Goal: Information Seeking & Learning: Compare options

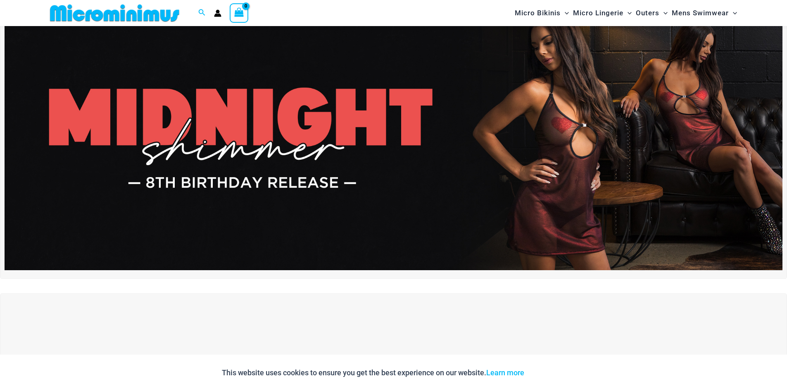
scroll to position [159, 0]
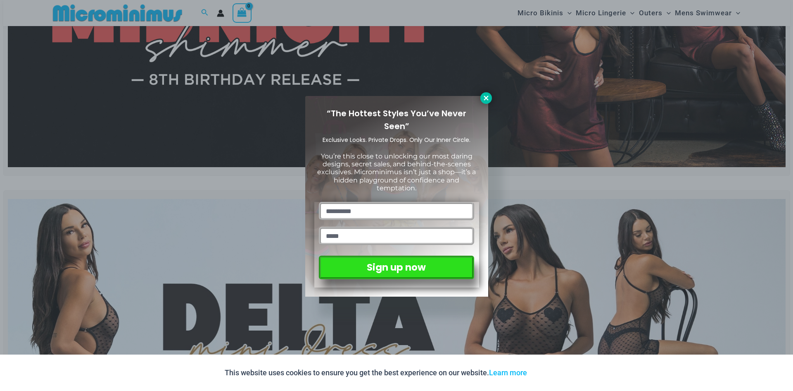
click at [486, 97] on icon at bounding box center [486, 97] width 7 height 7
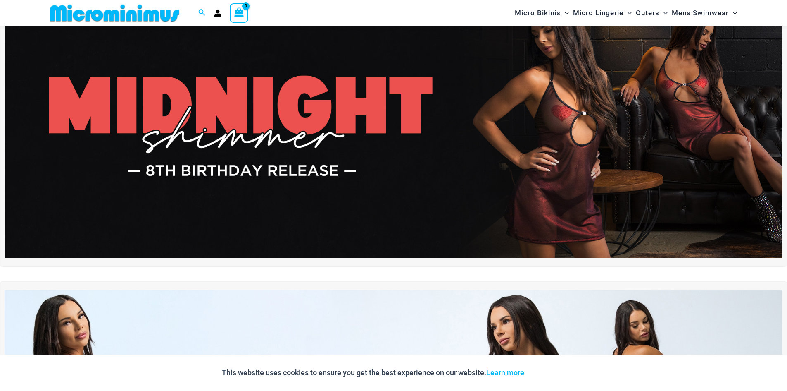
scroll to position [35, 0]
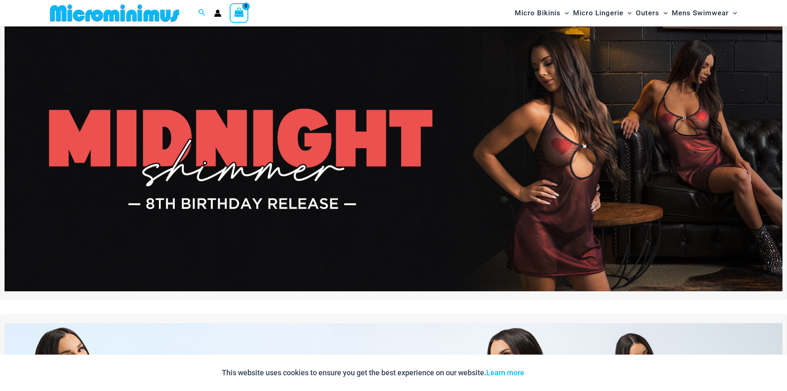
click at [459, 164] on img at bounding box center [394, 158] width 778 height 264
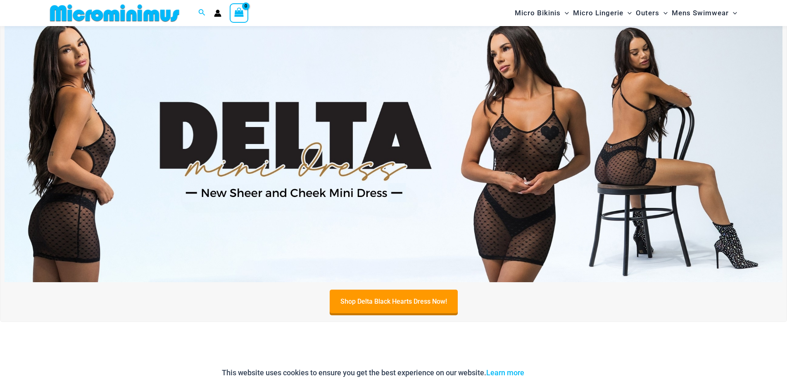
scroll to position [366, 0]
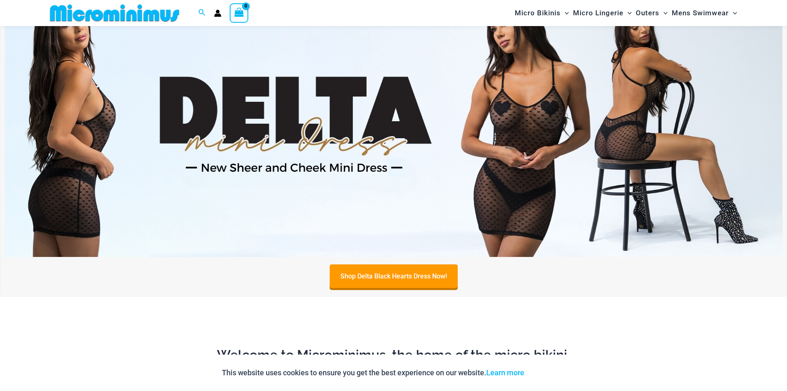
click at [541, 205] on img at bounding box center [394, 124] width 778 height 264
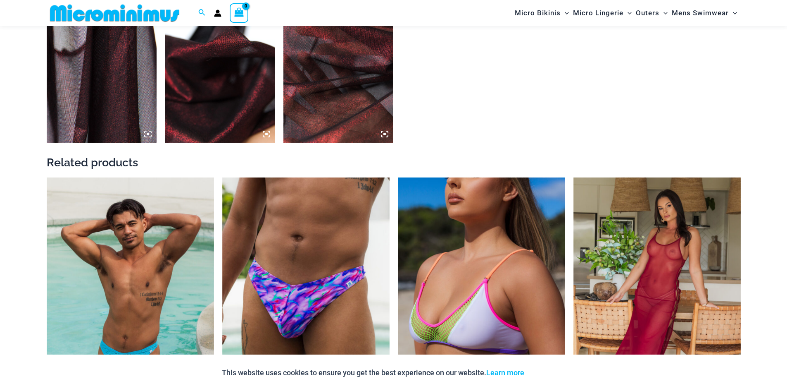
scroll to position [985, 0]
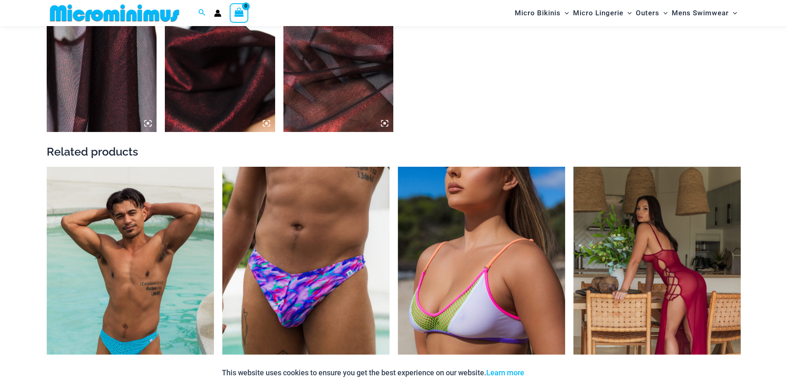
click at [642, 268] on img at bounding box center [657, 292] width 167 height 251
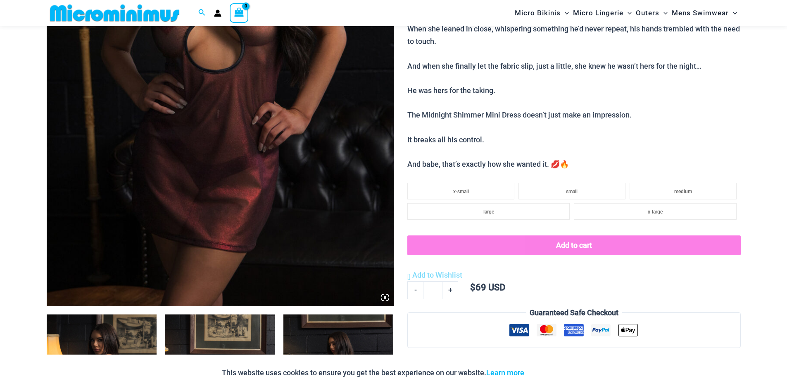
scroll to position [282, 0]
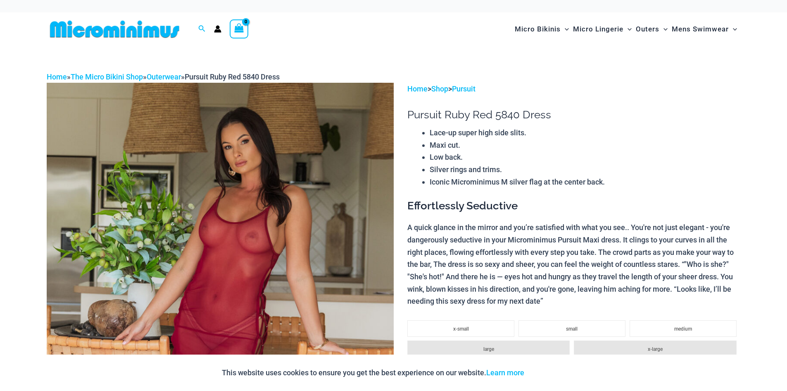
click at [259, 254] on img at bounding box center [220, 343] width 347 height 521
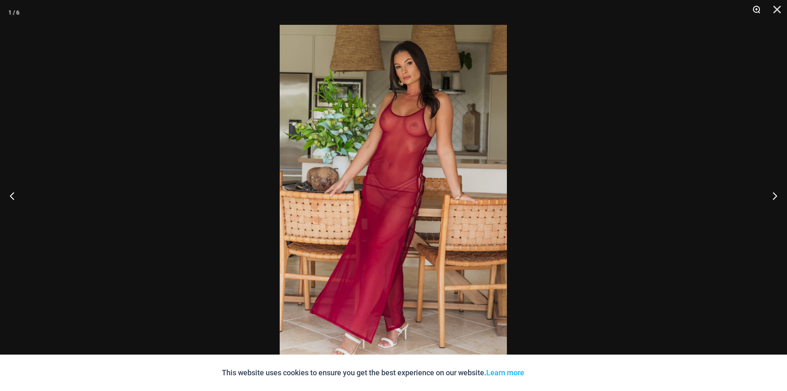
click at [755, 9] on button "Zoom" at bounding box center [753, 12] width 21 height 25
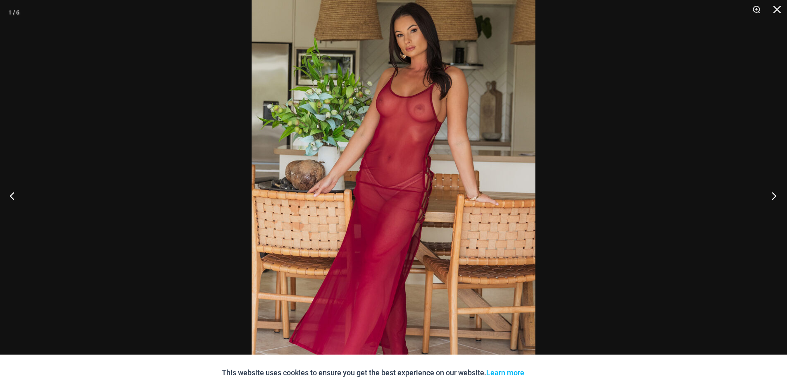
click at [770, 194] on button "Next" at bounding box center [771, 195] width 31 height 41
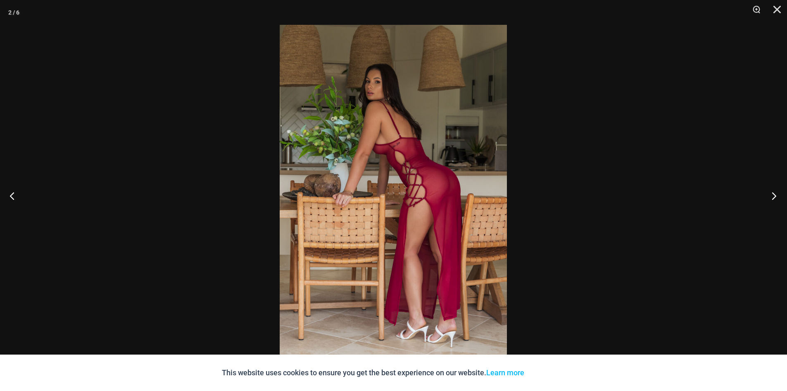
click at [769, 194] on button "Next" at bounding box center [771, 195] width 31 height 41
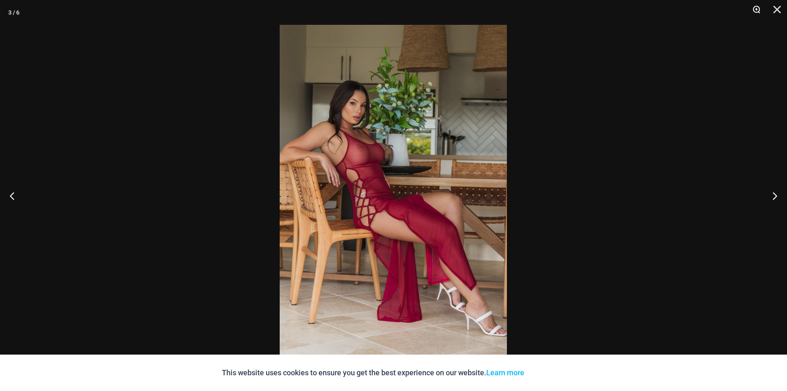
click at [755, 10] on button "Zoom" at bounding box center [753, 12] width 21 height 25
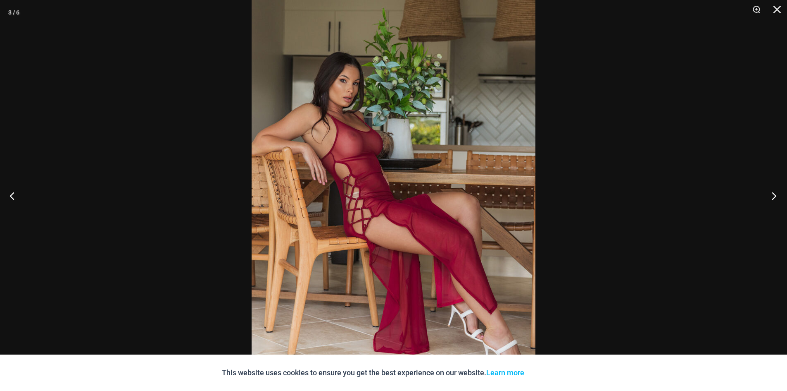
click at [774, 195] on button "Next" at bounding box center [771, 195] width 31 height 41
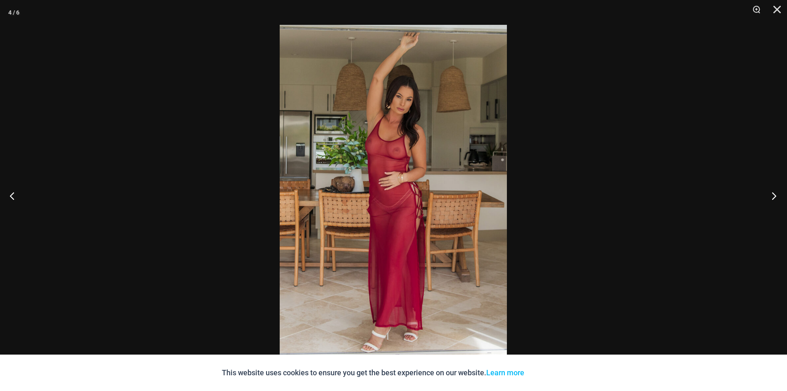
click at [774, 195] on button "Next" at bounding box center [771, 195] width 31 height 41
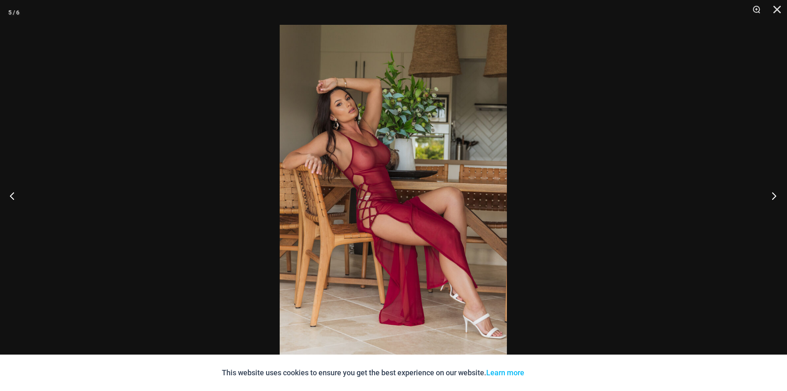
click at [774, 195] on button "Next" at bounding box center [771, 195] width 31 height 41
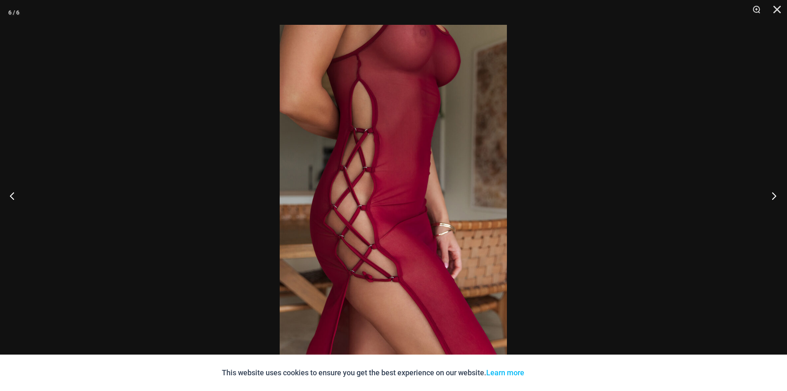
click at [772, 196] on button "Next" at bounding box center [771, 195] width 31 height 41
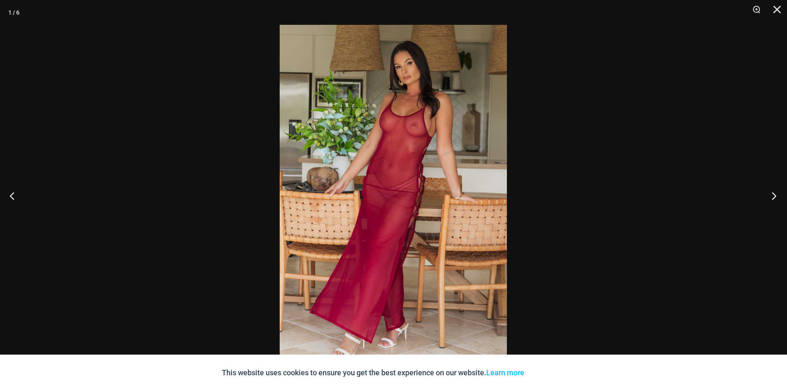
click at [772, 196] on button "Next" at bounding box center [771, 195] width 31 height 41
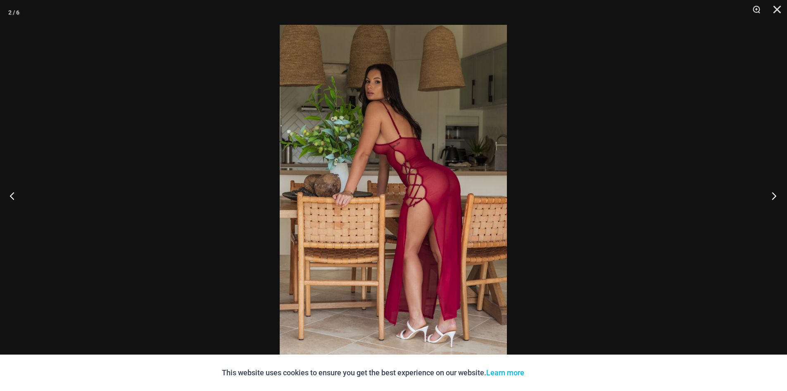
click at [772, 196] on button "Next" at bounding box center [771, 195] width 31 height 41
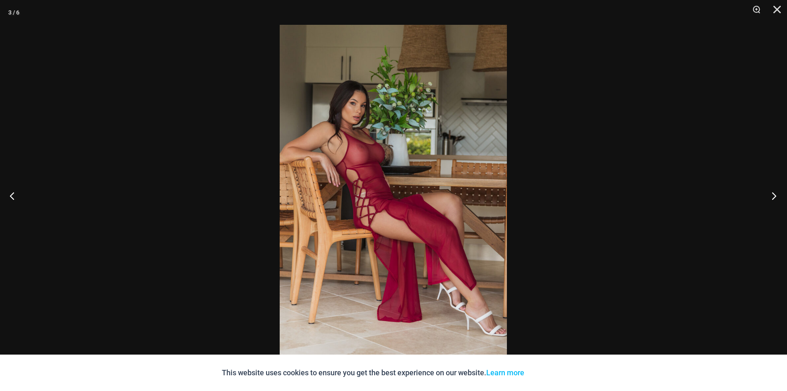
click at [772, 196] on button "Next" at bounding box center [771, 195] width 31 height 41
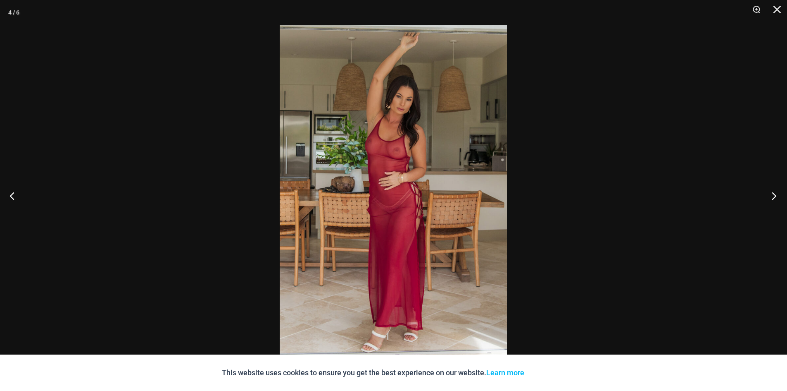
click at [772, 196] on button "Next" at bounding box center [771, 195] width 31 height 41
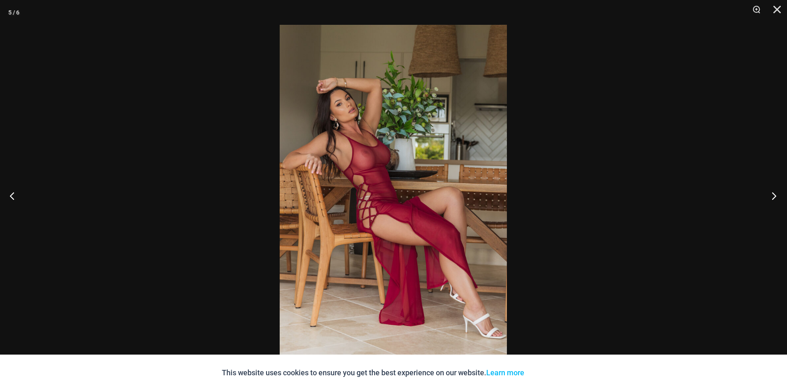
click at [772, 196] on button "Next" at bounding box center [771, 195] width 31 height 41
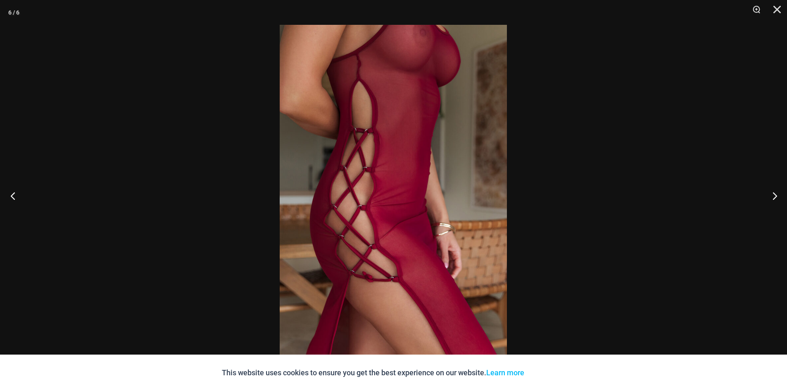
click at [12, 195] on button "Previous" at bounding box center [15, 195] width 31 height 41
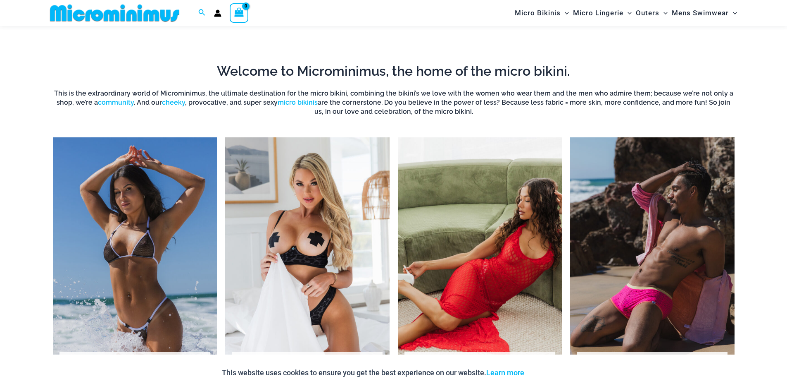
scroll to position [649, 0]
click at [504, 264] on img "Visit product category Outers" at bounding box center [480, 264] width 164 height 253
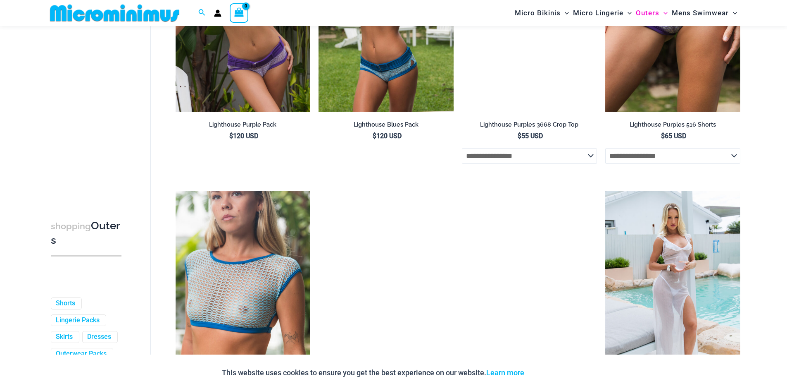
scroll to position [1730, 0]
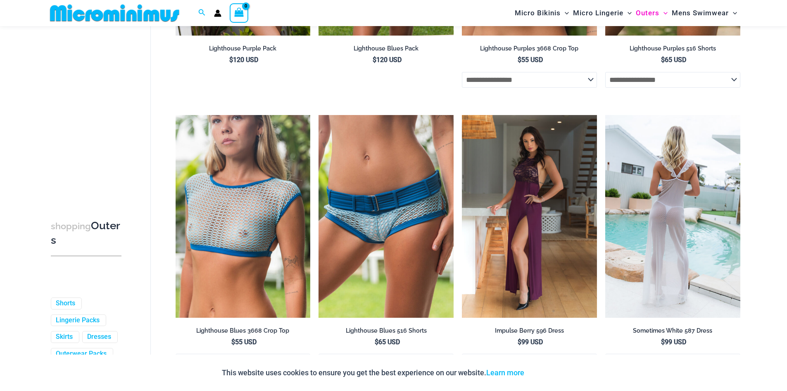
click at [672, 257] on img at bounding box center [672, 216] width 135 height 203
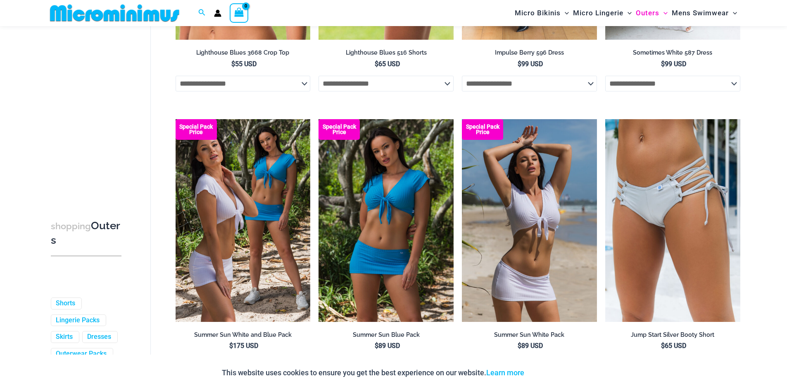
scroll to position [2019, 0]
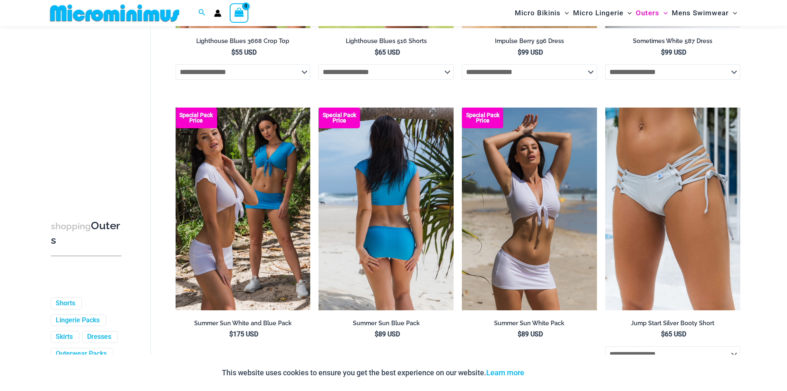
click at [415, 235] on img at bounding box center [386, 208] width 135 height 203
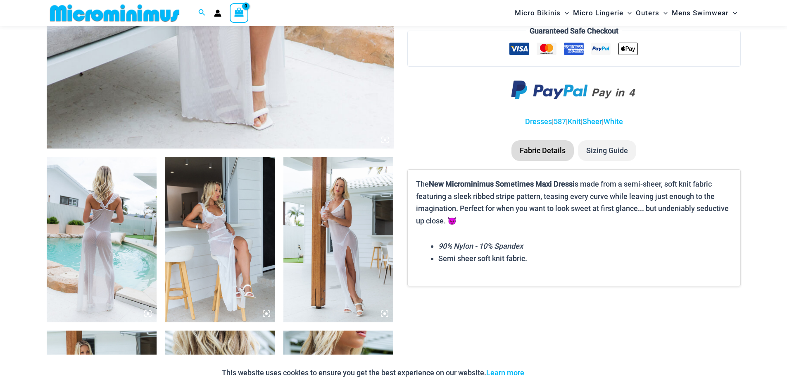
scroll to position [448, 0]
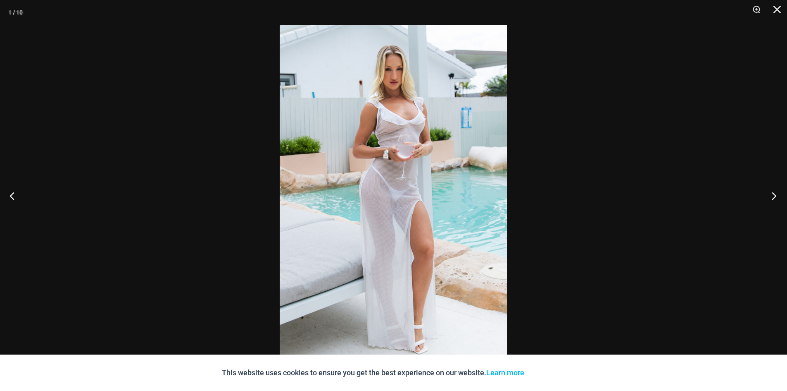
click at [773, 195] on button "Next" at bounding box center [771, 195] width 31 height 41
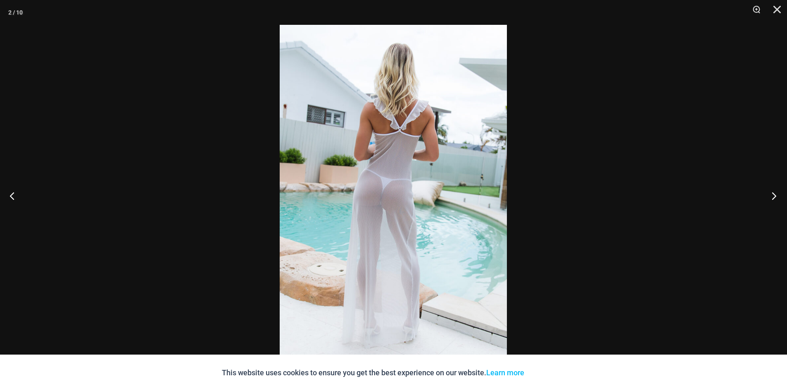
click at [773, 195] on button "Next" at bounding box center [771, 195] width 31 height 41
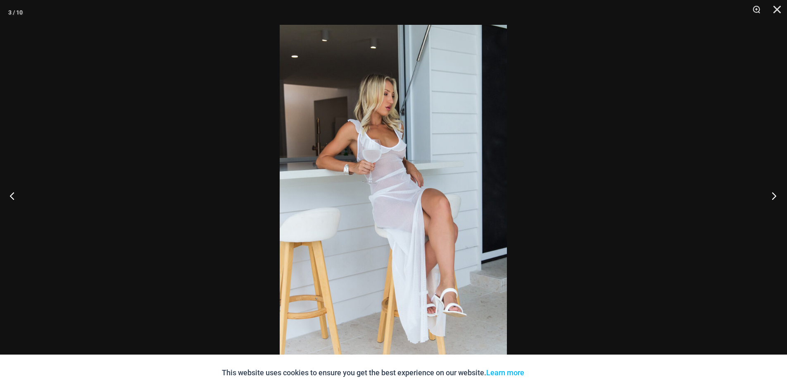
click at [773, 195] on button "Next" at bounding box center [771, 195] width 31 height 41
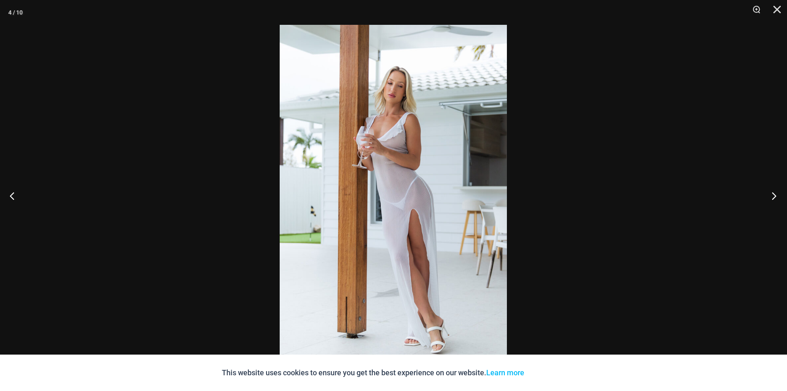
click at [773, 195] on button "Next" at bounding box center [771, 195] width 31 height 41
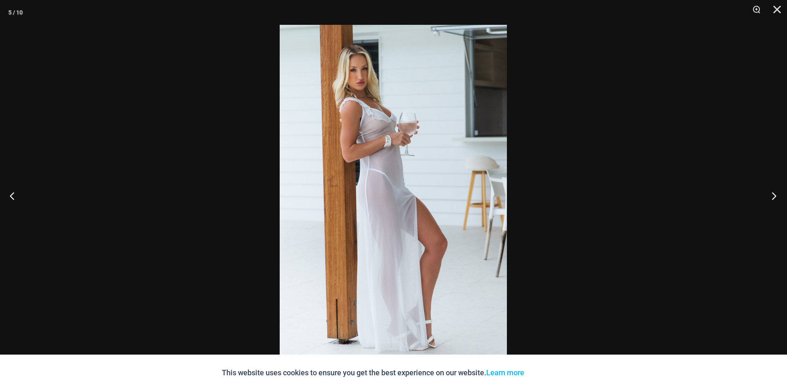
click at [773, 195] on button "Next" at bounding box center [771, 195] width 31 height 41
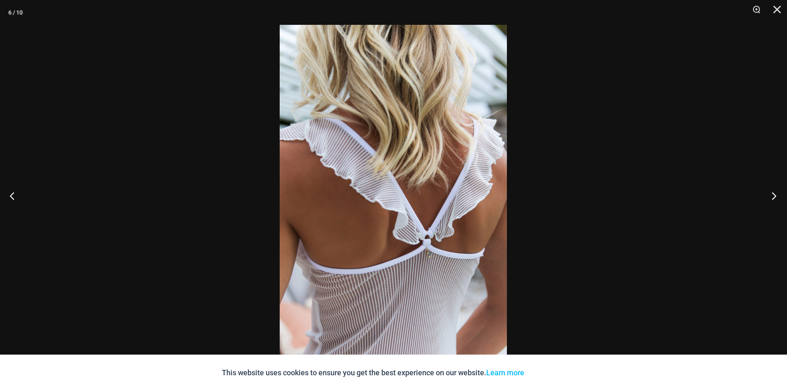
click at [773, 195] on button "Next" at bounding box center [771, 195] width 31 height 41
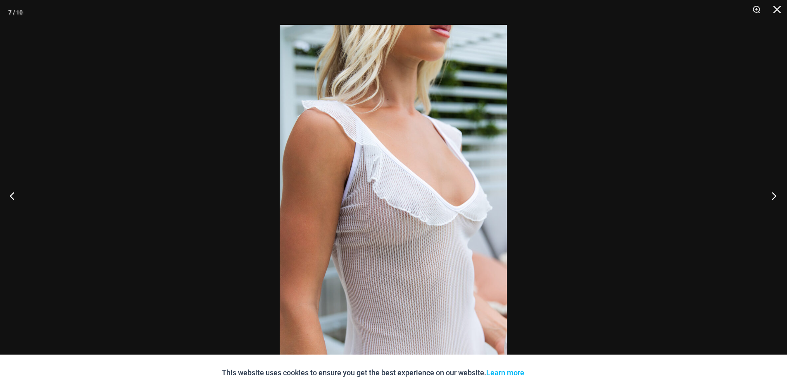
click at [773, 195] on button "Next" at bounding box center [771, 195] width 31 height 41
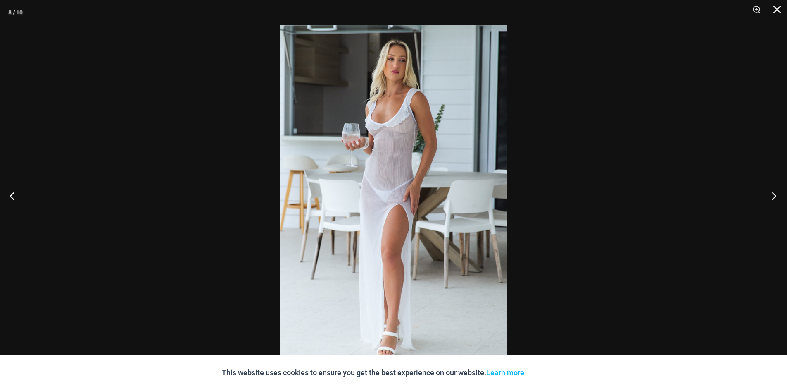
click at [773, 195] on button "Next" at bounding box center [771, 195] width 31 height 41
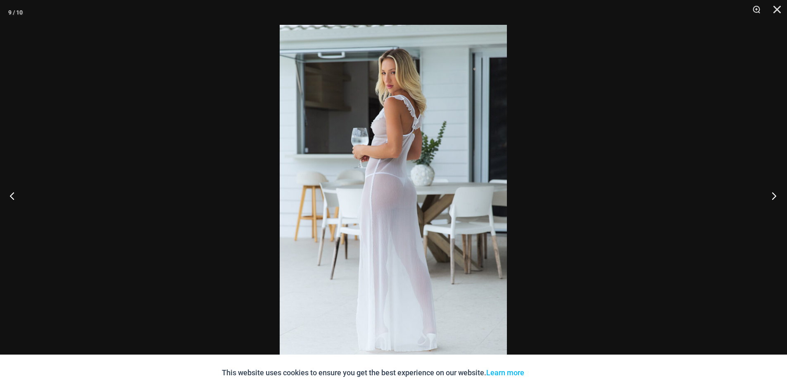
click at [773, 195] on button "Next" at bounding box center [771, 195] width 31 height 41
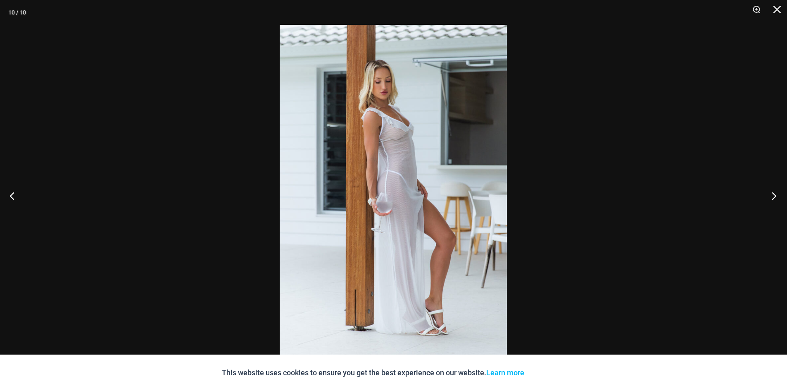
click at [773, 195] on button "Next" at bounding box center [771, 195] width 31 height 41
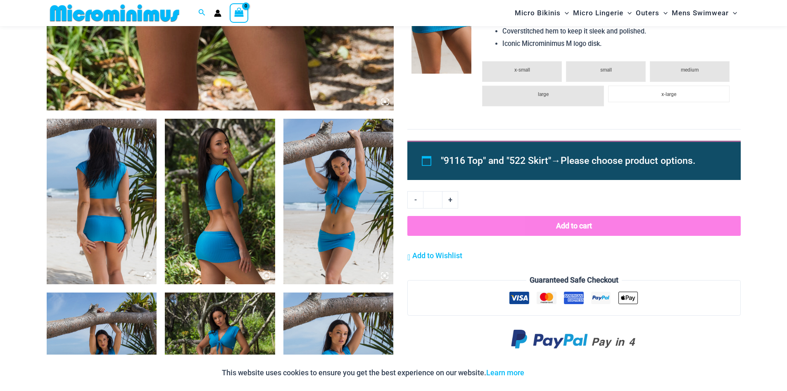
scroll to position [488, 0]
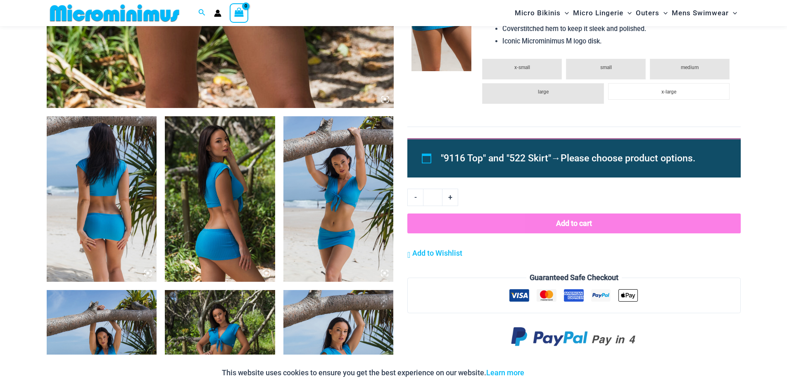
click at [118, 210] on img at bounding box center [102, 198] width 110 height 165
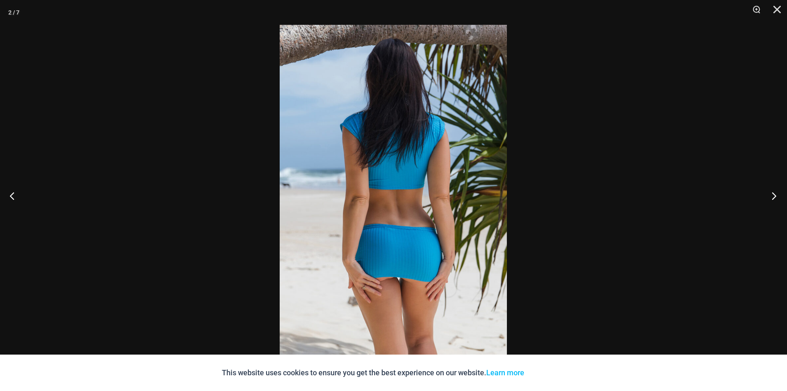
click at [774, 197] on button "Next" at bounding box center [771, 195] width 31 height 41
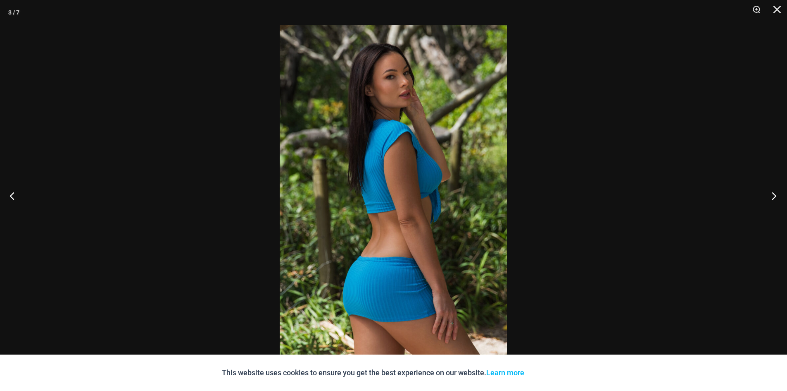
click at [774, 197] on button "Next" at bounding box center [771, 195] width 31 height 41
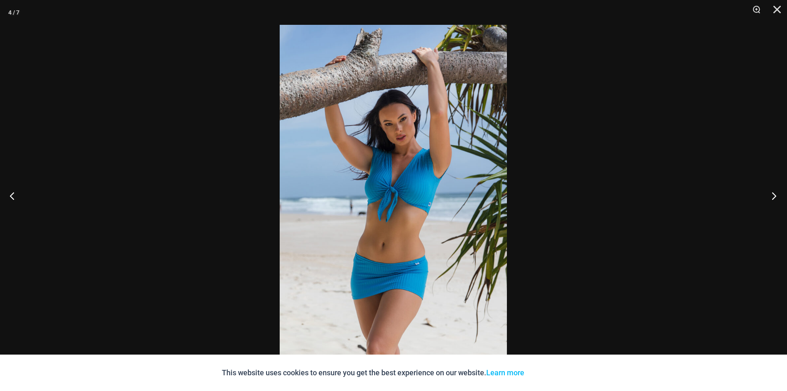
click at [774, 197] on button "Next" at bounding box center [771, 195] width 31 height 41
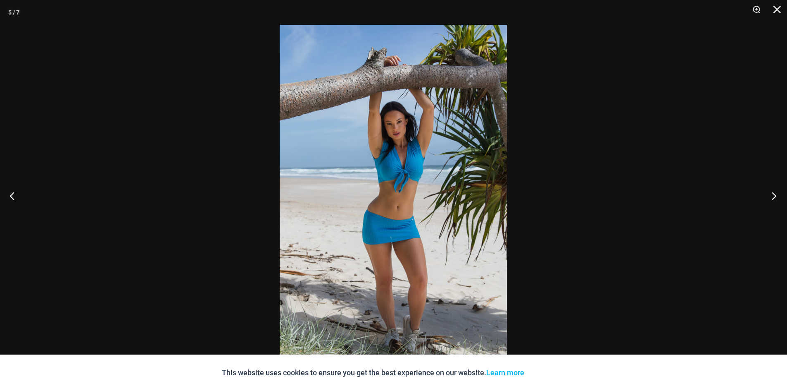
click at [774, 197] on button "Next" at bounding box center [771, 195] width 31 height 41
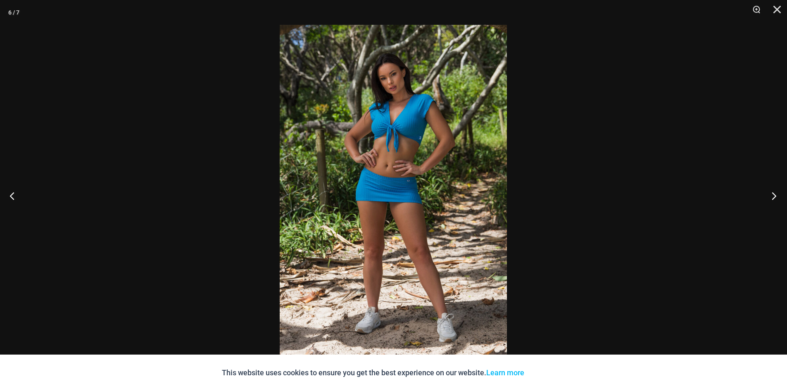
click at [774, 197] on button "Next" at bounding box center [771, 195] width 31 height 41
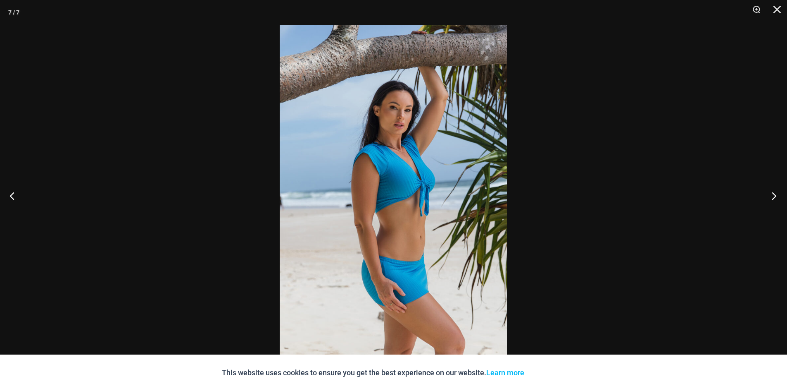
click at [774, 197] on button "Next" at bounding box center [771, 195] width 31 height 41
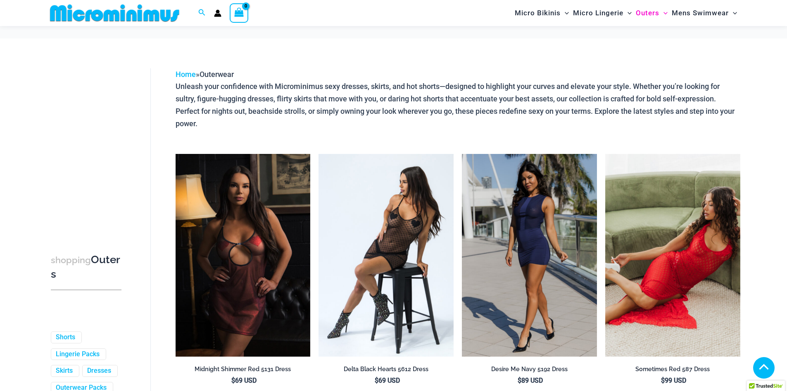
scroll to position [2242, 0]
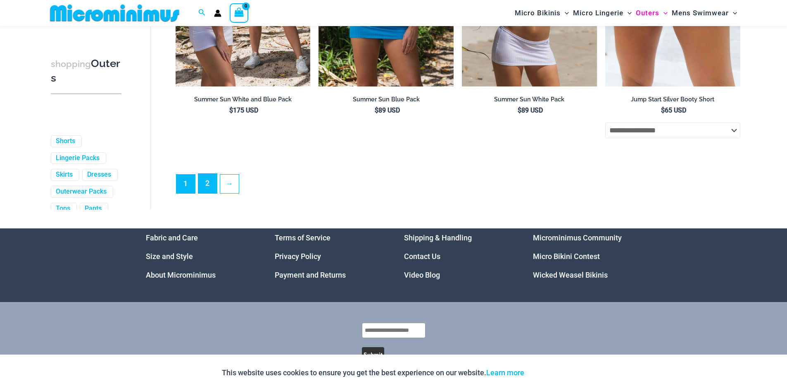
click at [211, 192] on link "2" at bounding box center [207, 183] width 19 height 19
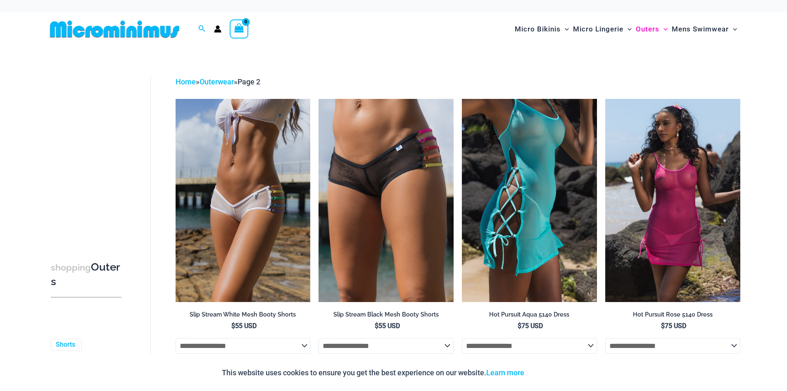
click at [525, 169] on img at bounding box center [529, 200] width 135 height 203
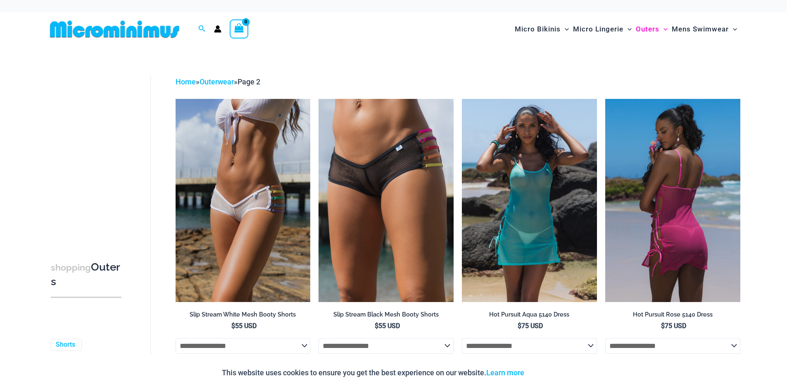
click at [689, 238] on img at bounding box center [672, 200] width 135 height 203
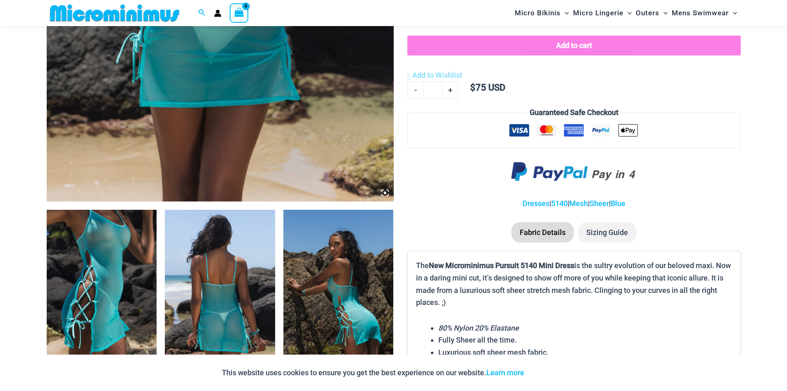
scroll to position [406, 0]
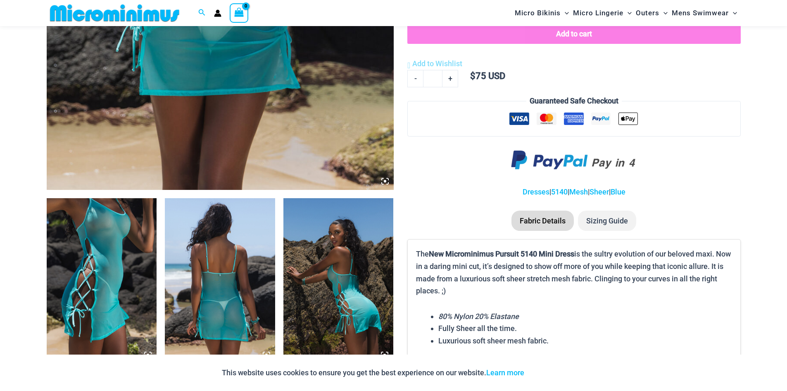
click at [117, 258] on img at bounding box center [102, 280] width 110 height 165
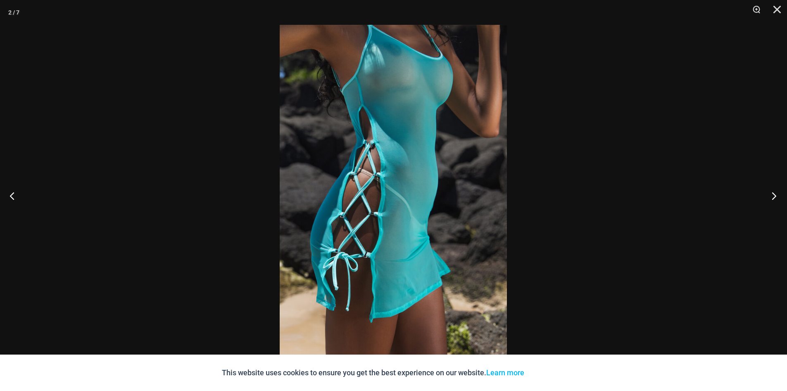
click at [772, 195] on button "Next" at bounding box center [771, 195] width 31 height 41
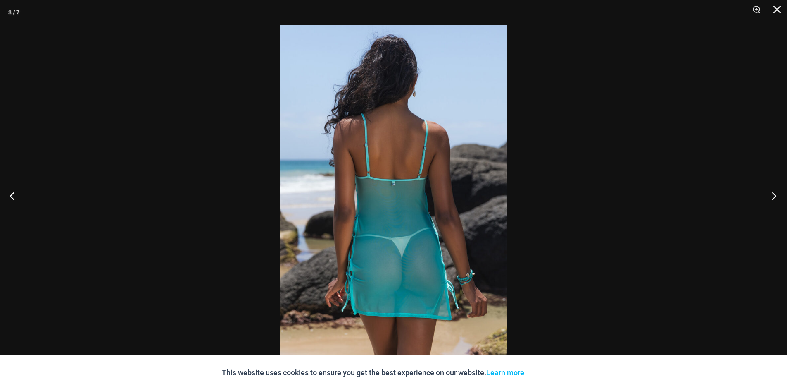
click at [772, 195] on button "Next" at bounding box center [771, 195] width 31 height 41
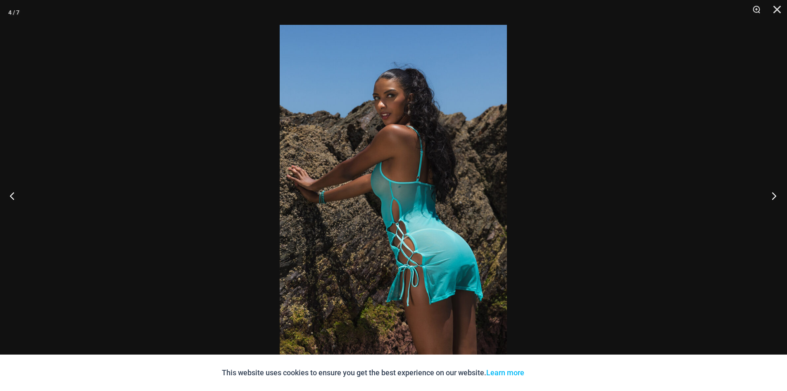
click at [772, 195] on button "Next" at bounding box center [771, 195] width 31 height 41
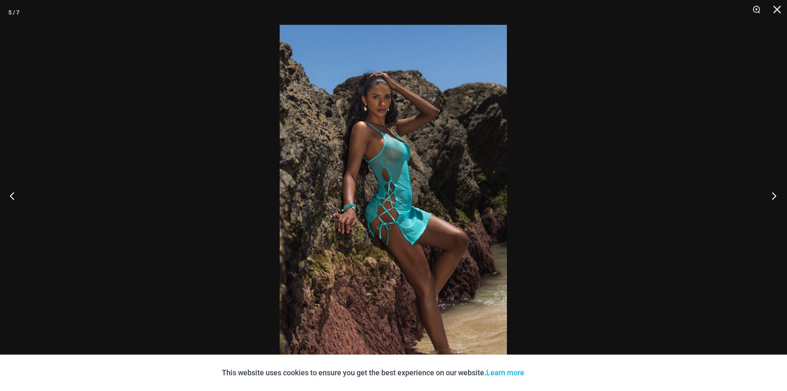
click at [772, 195] on button "Next" at bounding box center [771, 195] width 31 height 41
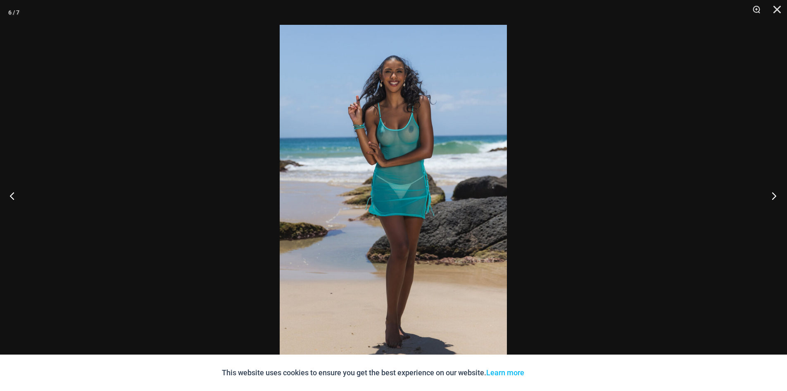
click at [772, 195] on button "Next" at bounding box center [771, 195] width 31 height 41
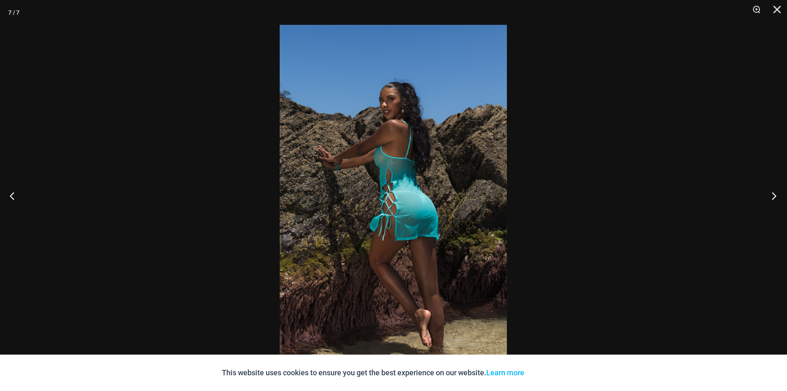
click at [772, 195] on button "Next" at bounding box center [771, 195] width 31 height 41
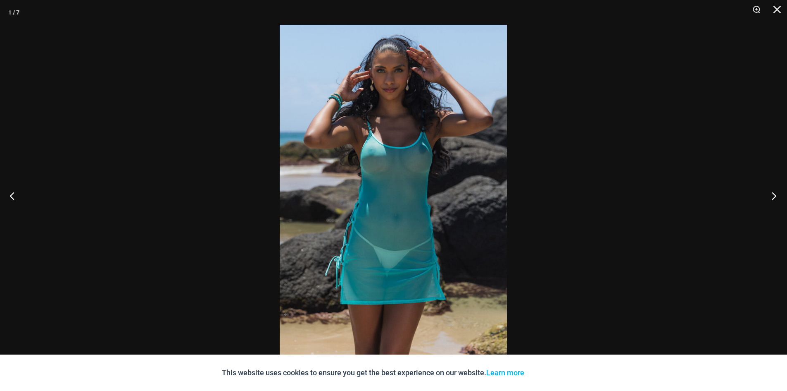
click at [772, 195] on button "Next" at bounding box center [771, 195] width 31 height 41
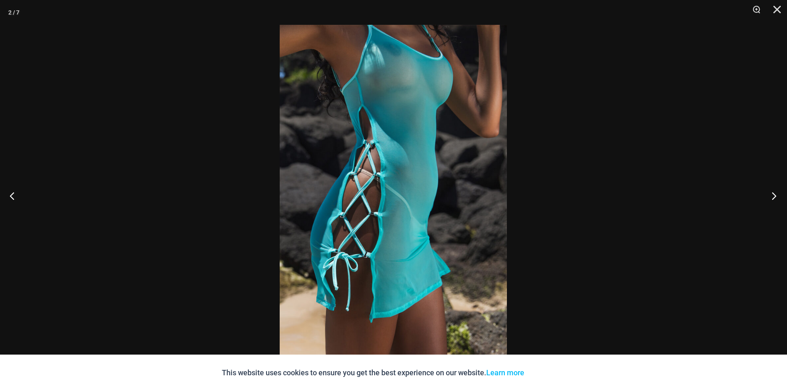
click at [772, 195] on button "Next" at bounding box center [771, 195] width 31 height 41
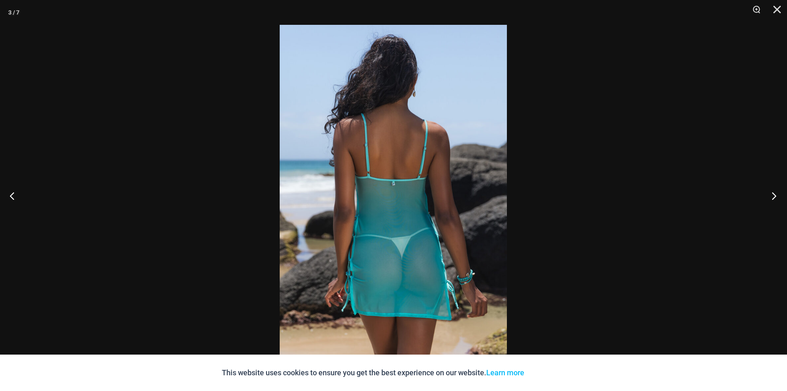
click at [772, 195] on button "Next" at bounding box center [771, 195] width 31 height 41
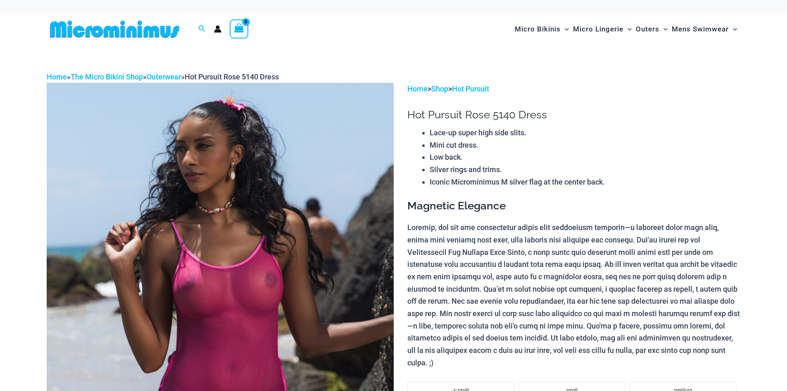
click at [281, 287] on img at bounding box center [220, 343] width 347 height 521
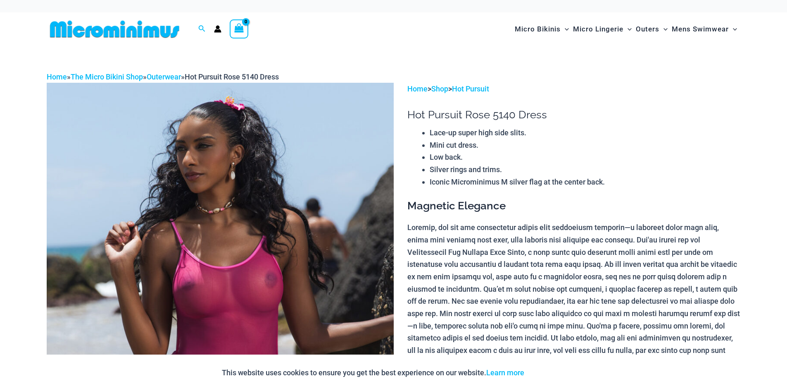
click at [270, 291] on img at bounding box center [220, 343] width 347 height 521
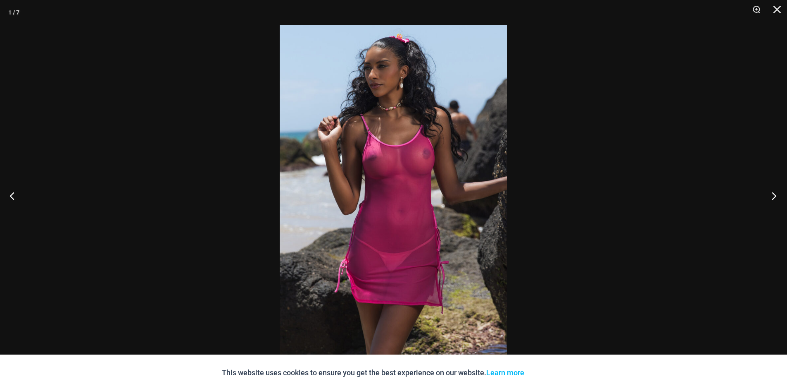
click at [772, 198] on button "Next" at bounding box center [771, 195] width 31 height 41
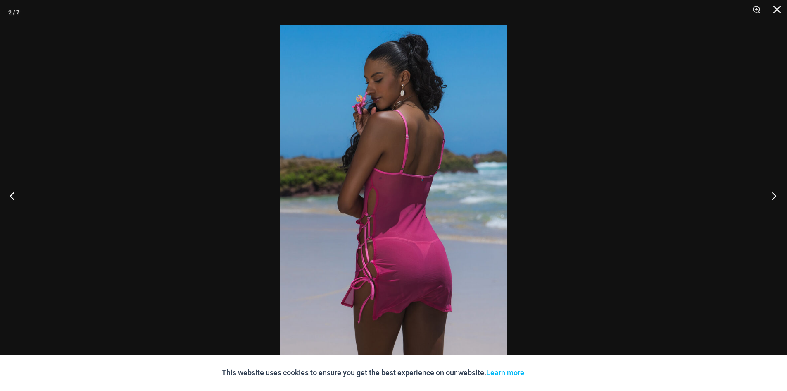
click at [771, 198] on button "Next" at bounding box center [771, 195] width 31 height 41
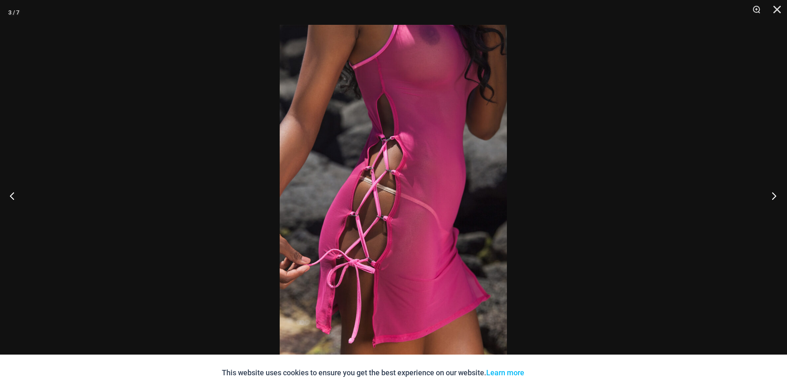
click at [771, 198] on button "Next" at bounding box center [771, 195] width 31 height 41
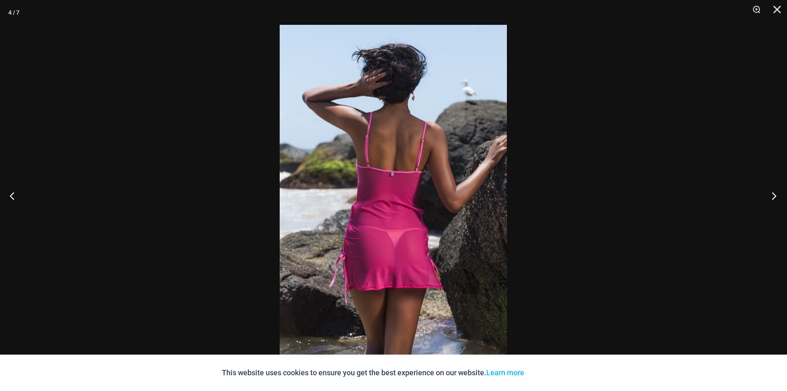
click at [771, 198] on button "Next" at bounding box center [771, 195] width 31 height 41
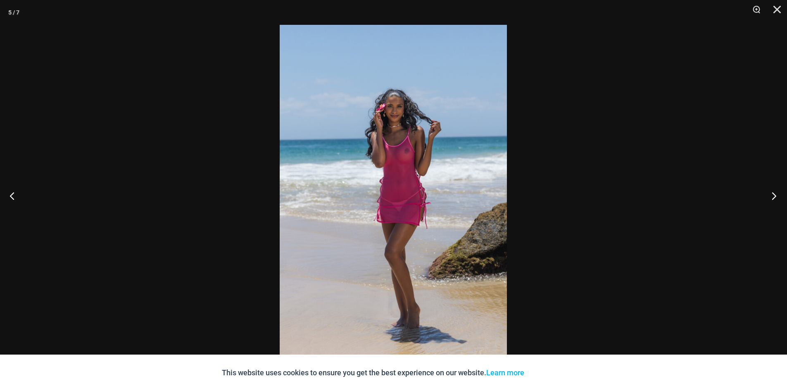
click at [771, 198] on button "Next" at bounding box center [771, 195] width 31 height 41
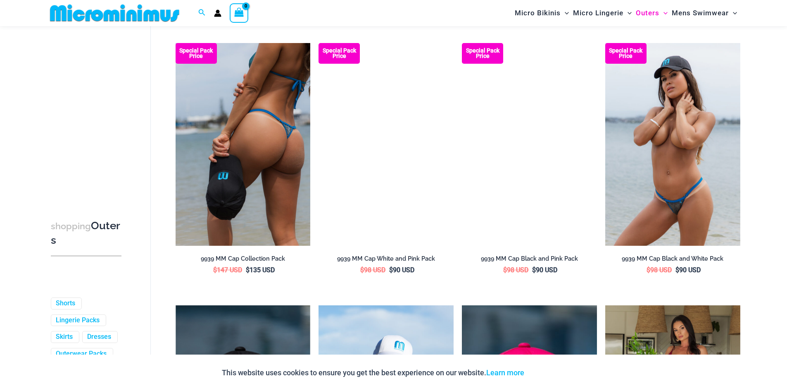
scroll to position [613, 0]
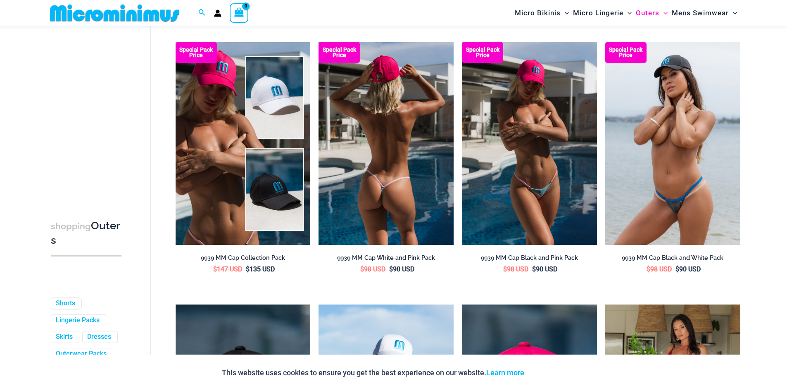
click at [405, 171] on img at bounding box center [386, 143] width 135 height 203
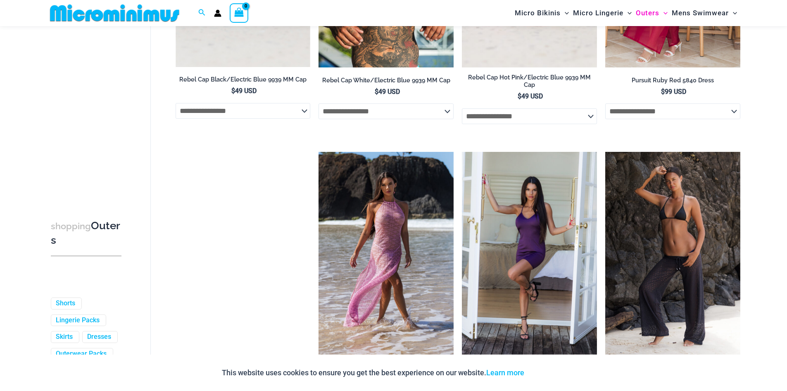
scroll to position [1067, 0]
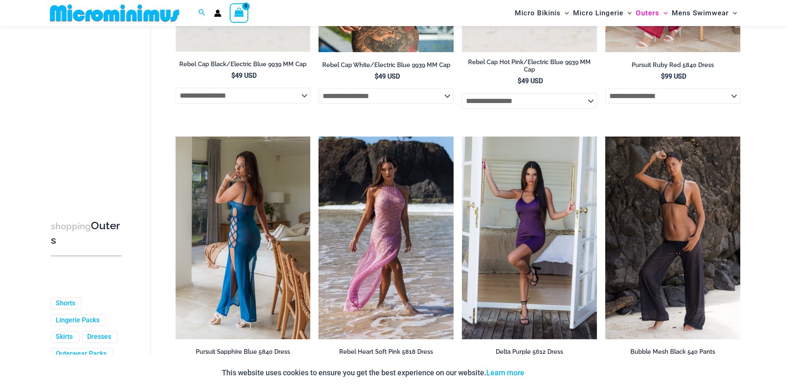
click at [250, 227] on img at bounding box center [243, 237] width 135 height 203
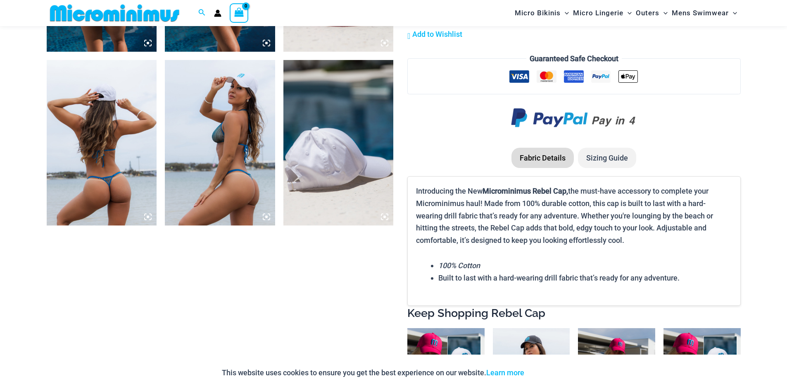
scroll to position [785, 0]
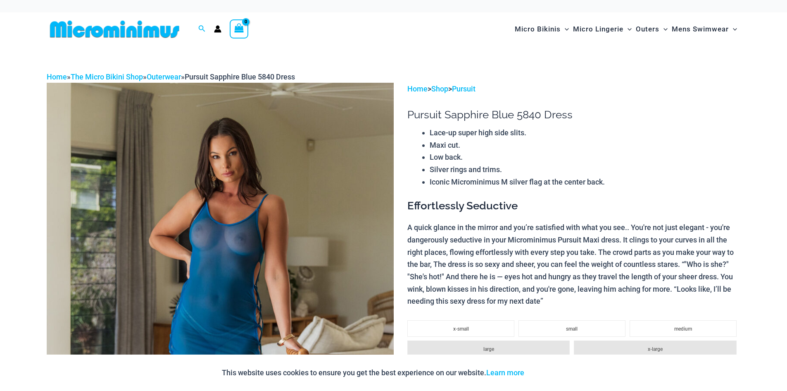
click at [247, 262] on img at bounding box center [220, 343] width 347 height 521
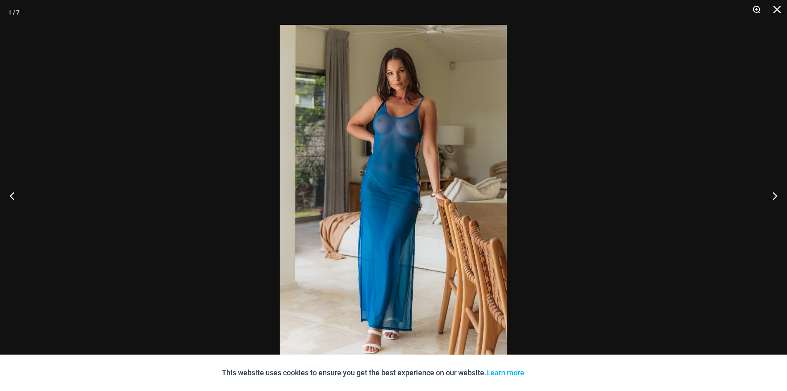
click at [757, 9] on button "Zoom" at bounding box center [753, 12] width 21 height 25
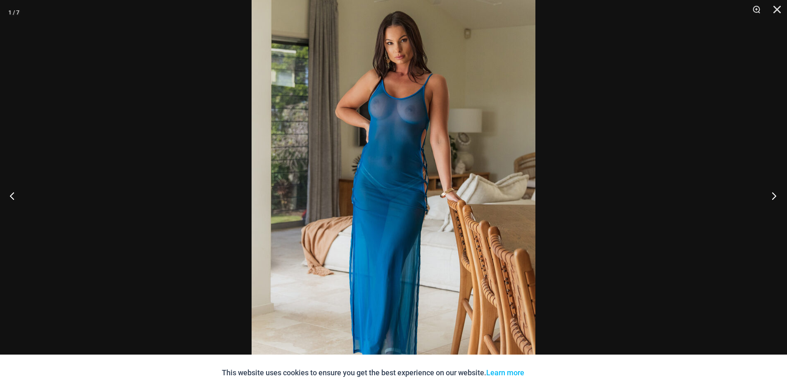
click at [774, 195] on button "Next" at bounding box center [771, 195] width 31 height 41
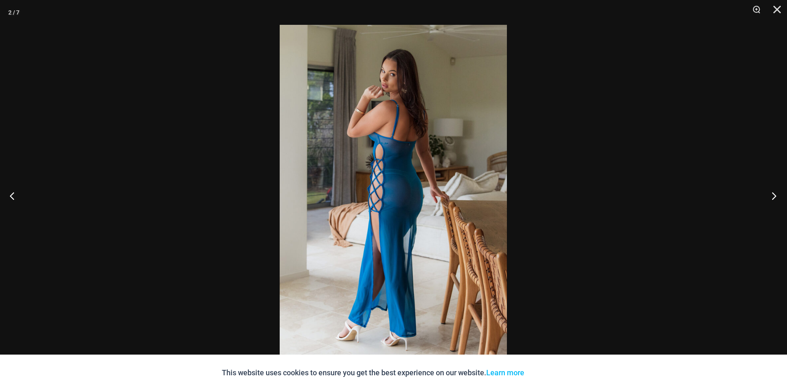
click at [774, 195] on button "Next" at bounding box center [771, 195] width 31 height 41
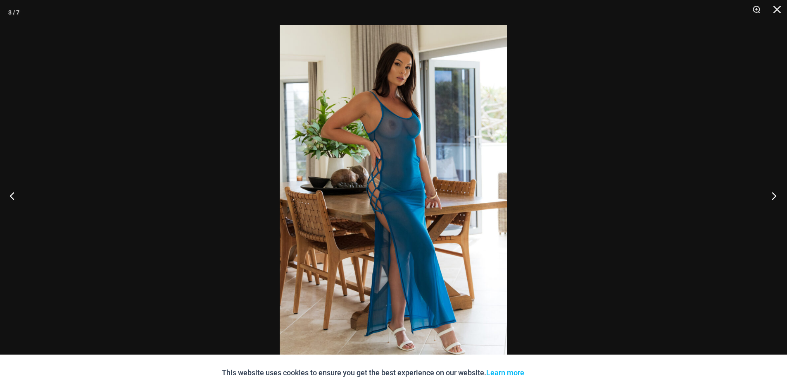
click at [774, 195] on button "Next" at bounding box center [771, 195] width 31 height 41
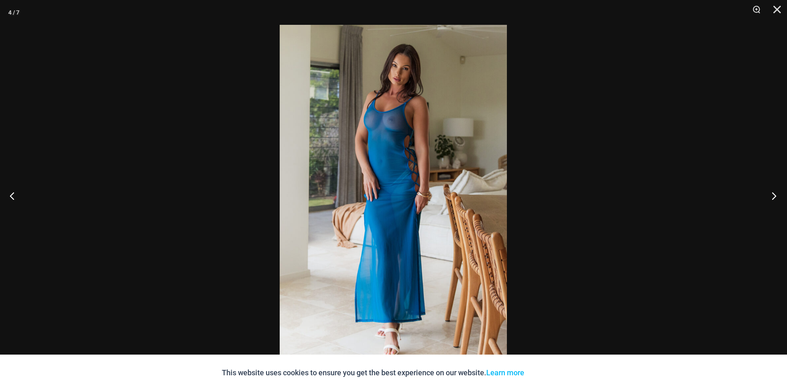
click at [774, 194] on button "Next" at bounding box center [771, 195] width 31 height 41
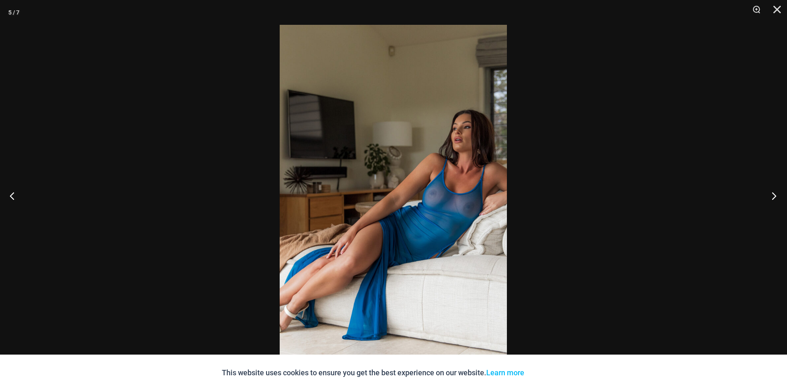
click at [774, 194] on button "Next" at bounding box center [771, 195] width 31 height 41
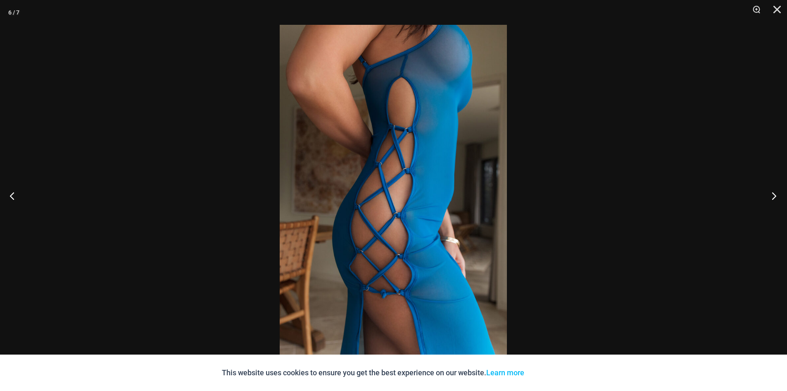
click at [774, 194] on button "Next" at bounding box center [771, 195] width 31 height 41
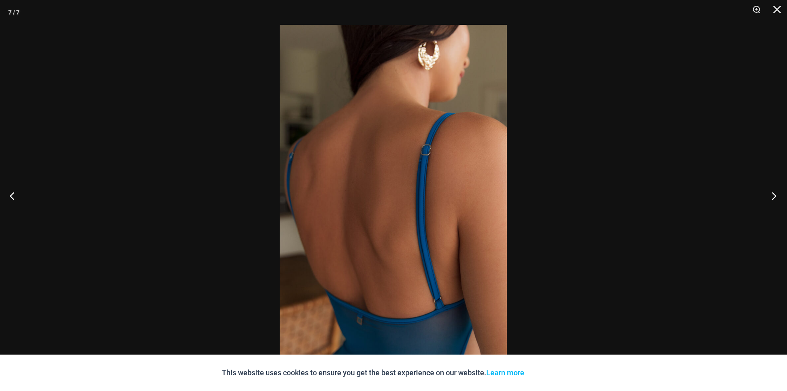
click at [774, 194] on button "Next" at bounding box center [771, 195] width 31 height 41
